Goal: Task Accomplishment & Management: Complete application form

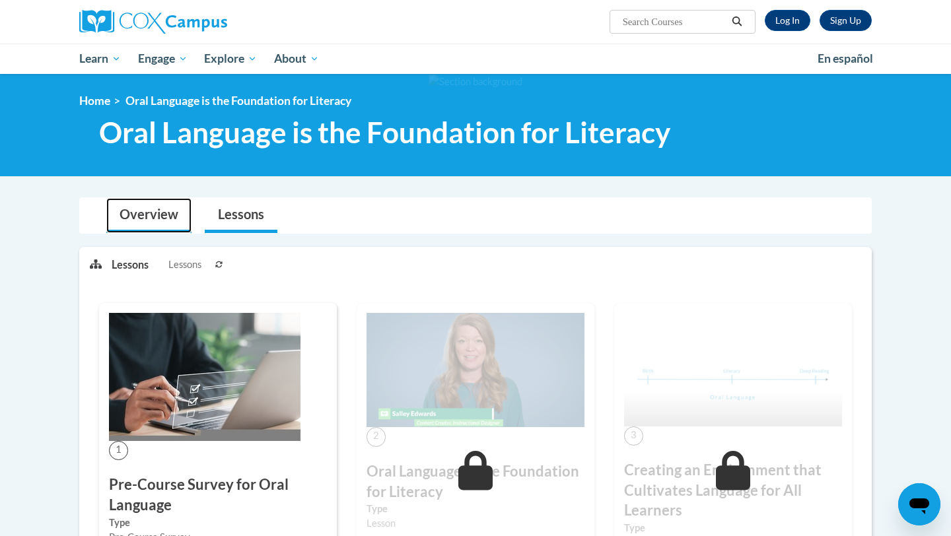
click at [134, 212] on link "Overview" at bounding box center [148, 215] width 85 height 35
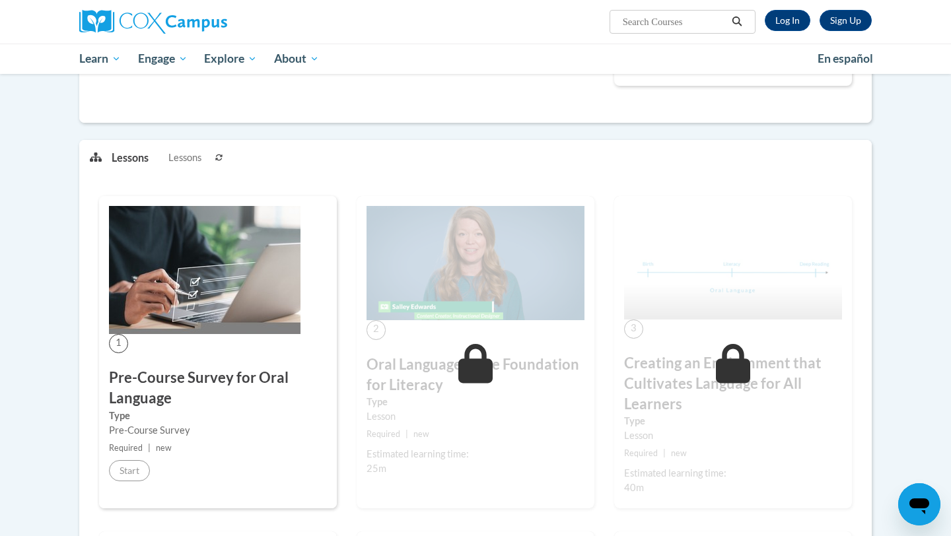
scroll to position [299, 0]
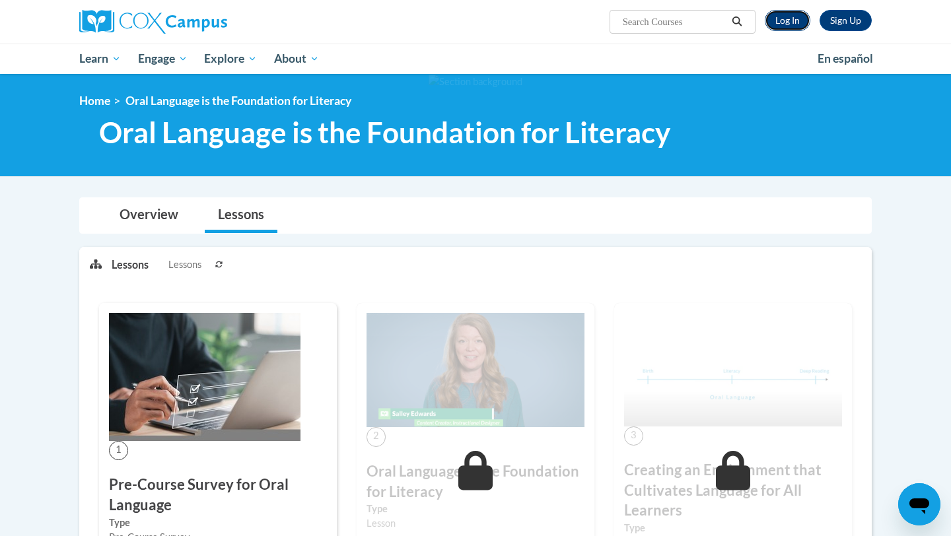
click at [798, 22] on link "Log In" at bounding box center [788, 20] width 46 height 21
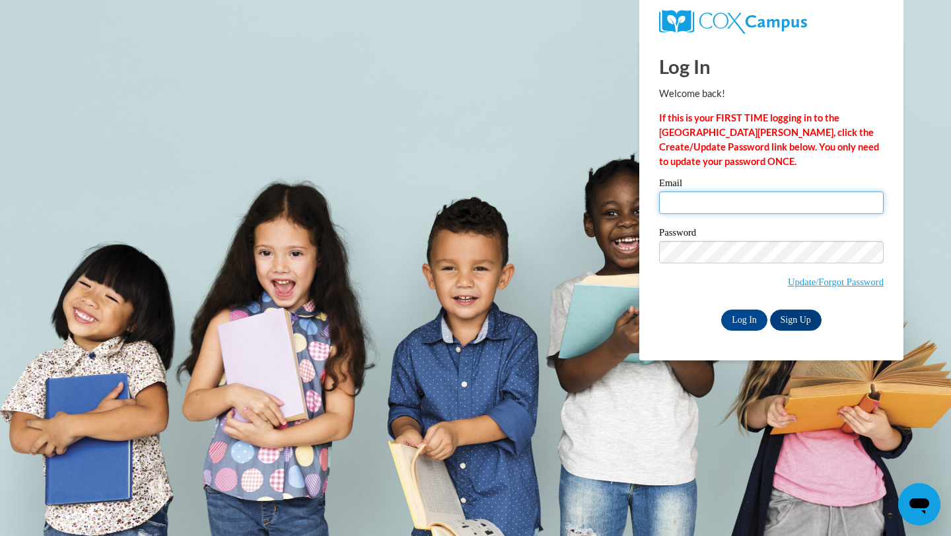
click at [698, 207] on input "Email" at bounding box center [771, 203] width 225 height 22
type input "ssanders1@bpc.edu"
click at [786, 327] on link "Sign Up" at bounding box center [796, 320] width 52 height 21
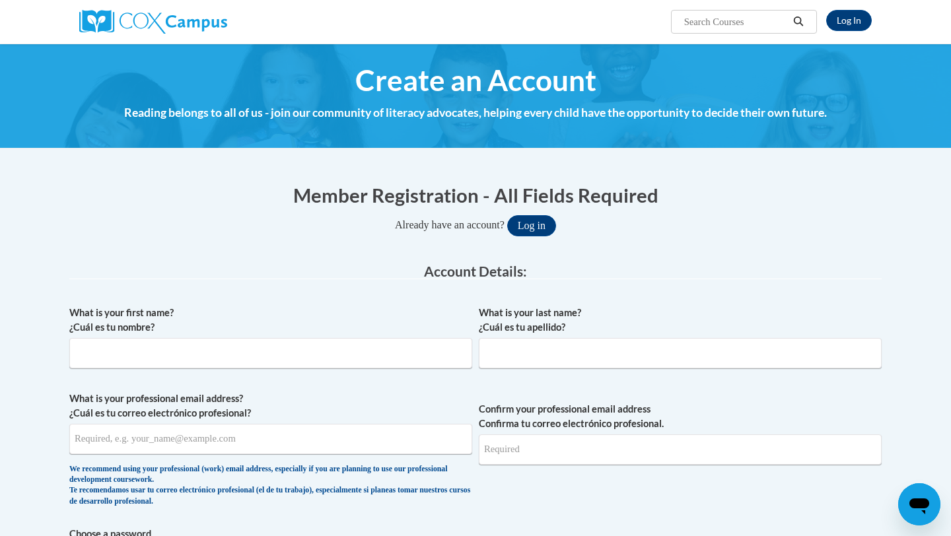
scroll to position [2, 0]
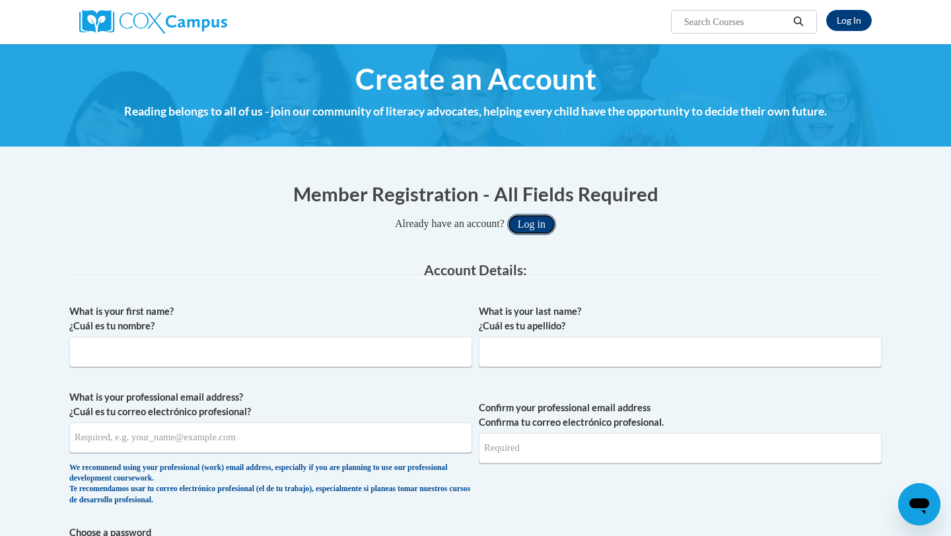
click at [532, 221] on button "Log in" at bounding box center [531, 224] width 49 height 21
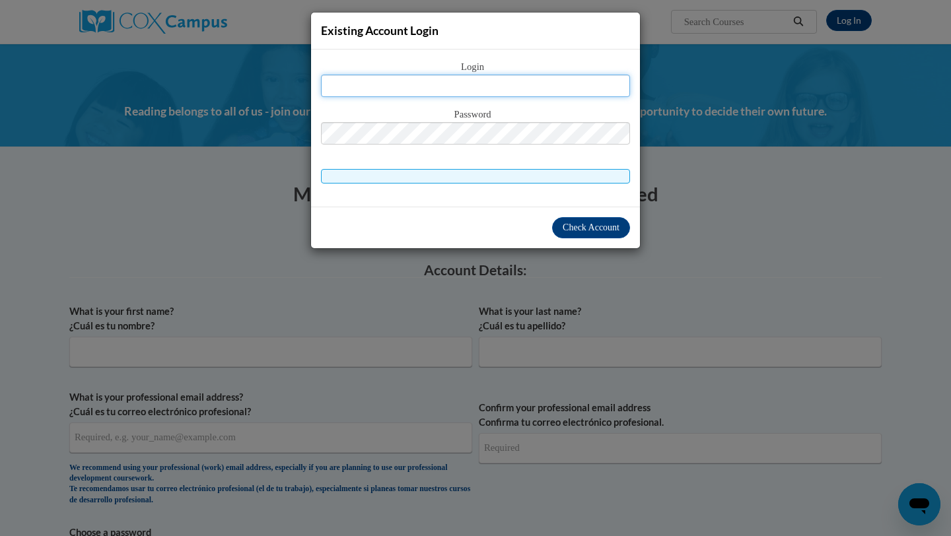
click at [538, 83] on input "text" at bounding box center [475, 86] width 309 height 22
type input "[EMAIL_ADDRESS][DOMAIN_NAME]"
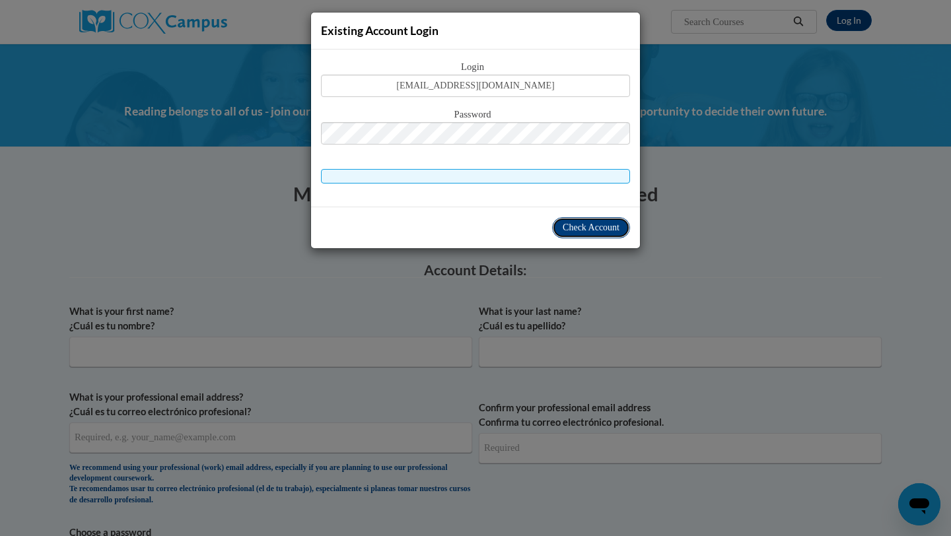
click at [575, 221] on button "Check Account" at bounding box center [591, 227] width 78 height 21
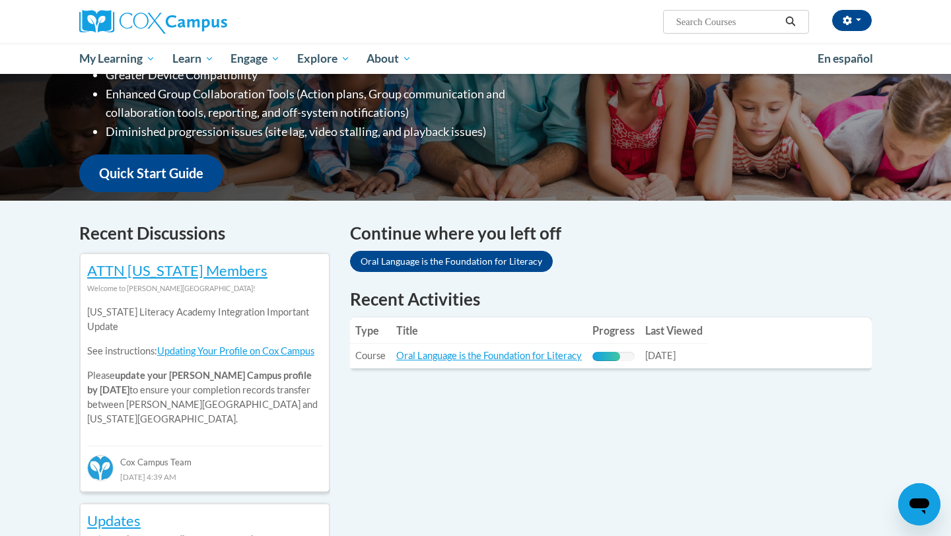
scroll to position [262, 0]
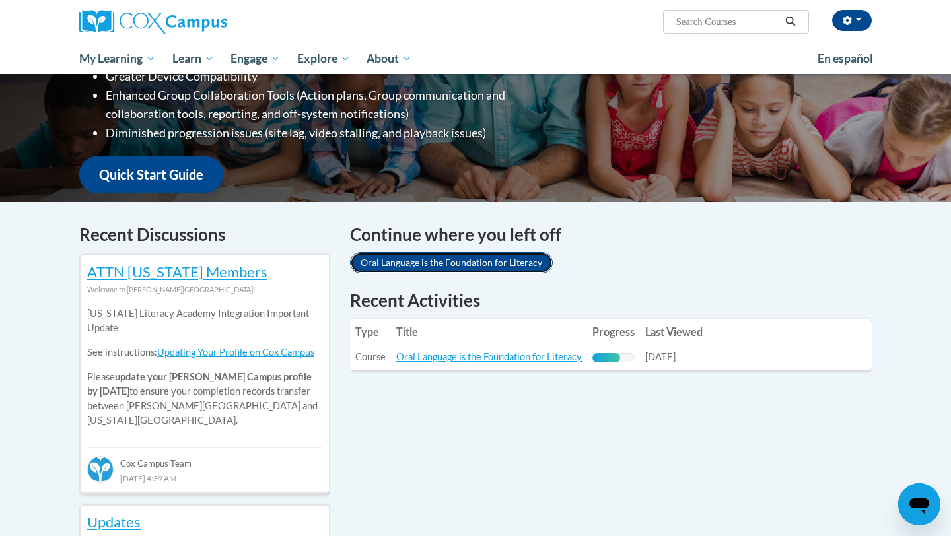
click at [472, 265] on link "Oral Language is the Foundation for Literacy" at bounding box center [451, 262] width 203 height 21
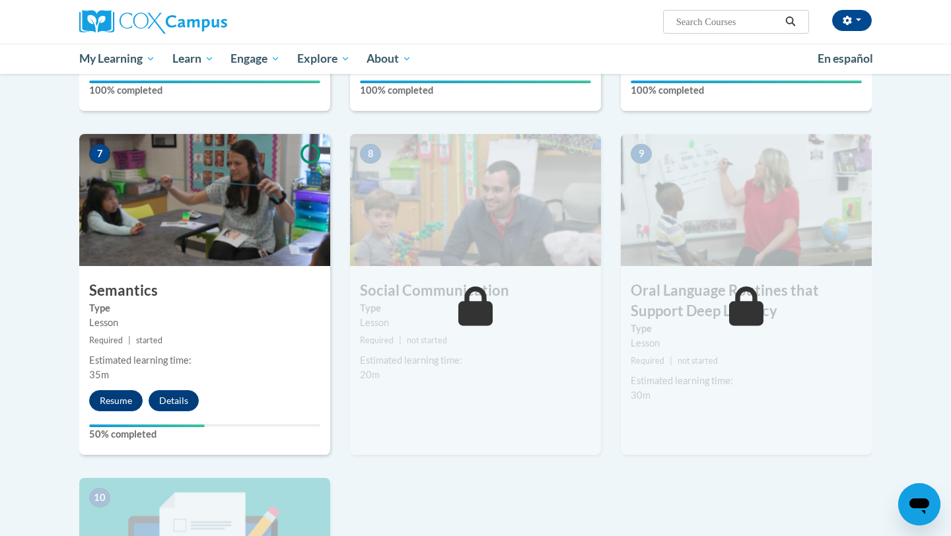
scroll to position [966, 0]
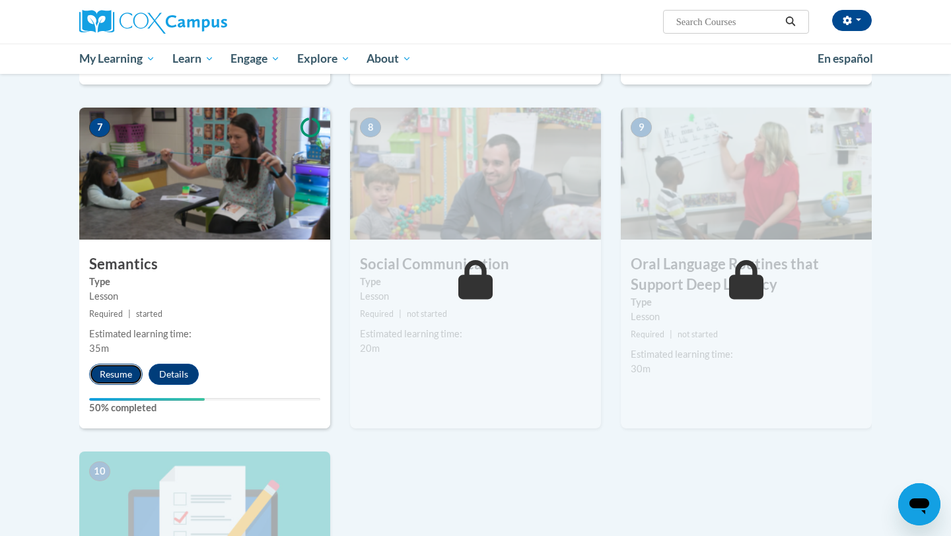
click at [114, 382] on button "Resume" at bounding box center [115, 374] width 53 height 21
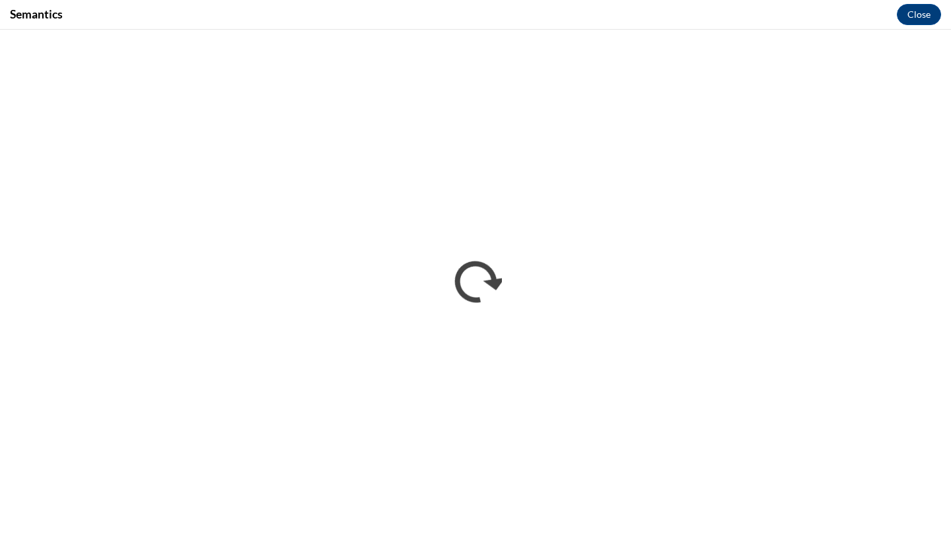
scroll to position [0, 0]
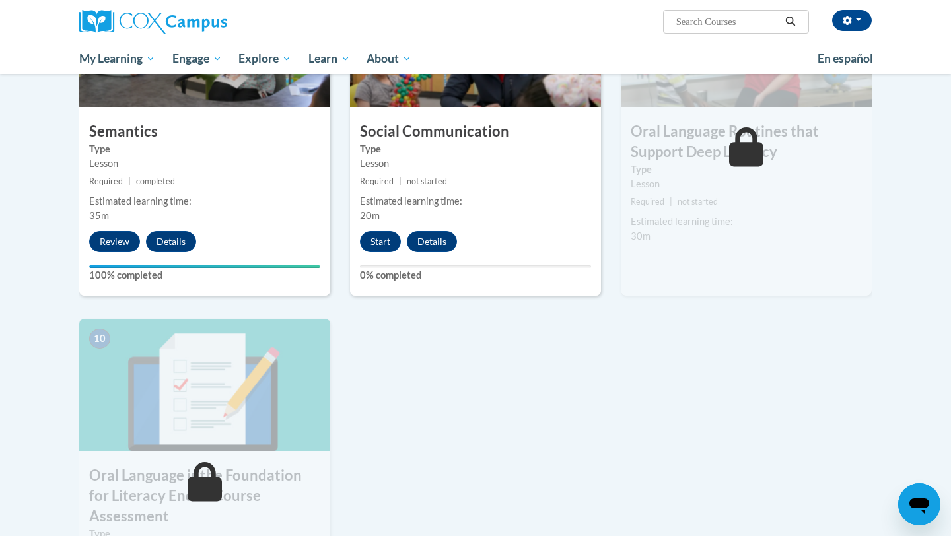
scroll to position [1100, 0]
